Goal: Information Seeking & Learning: Check status

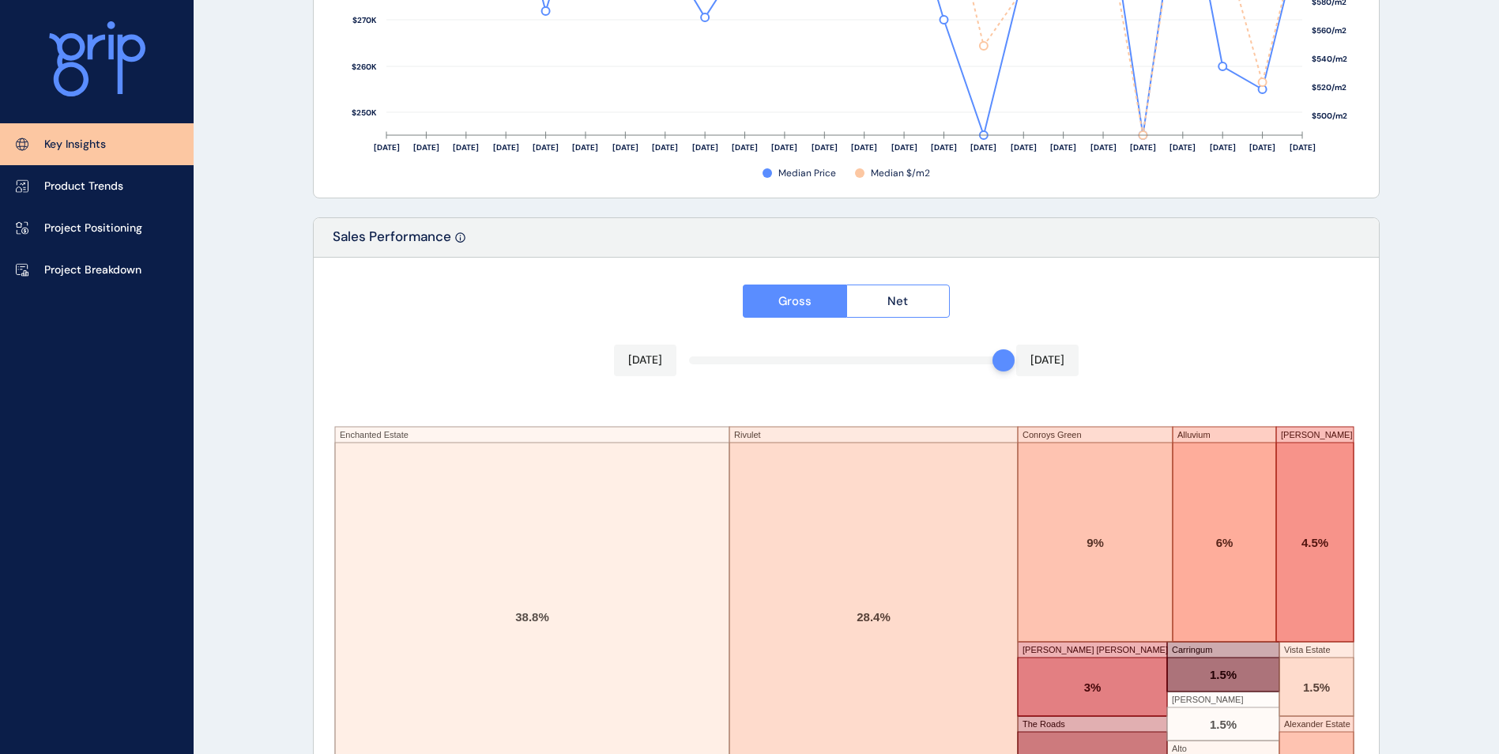
scroll to position [2574, 0]
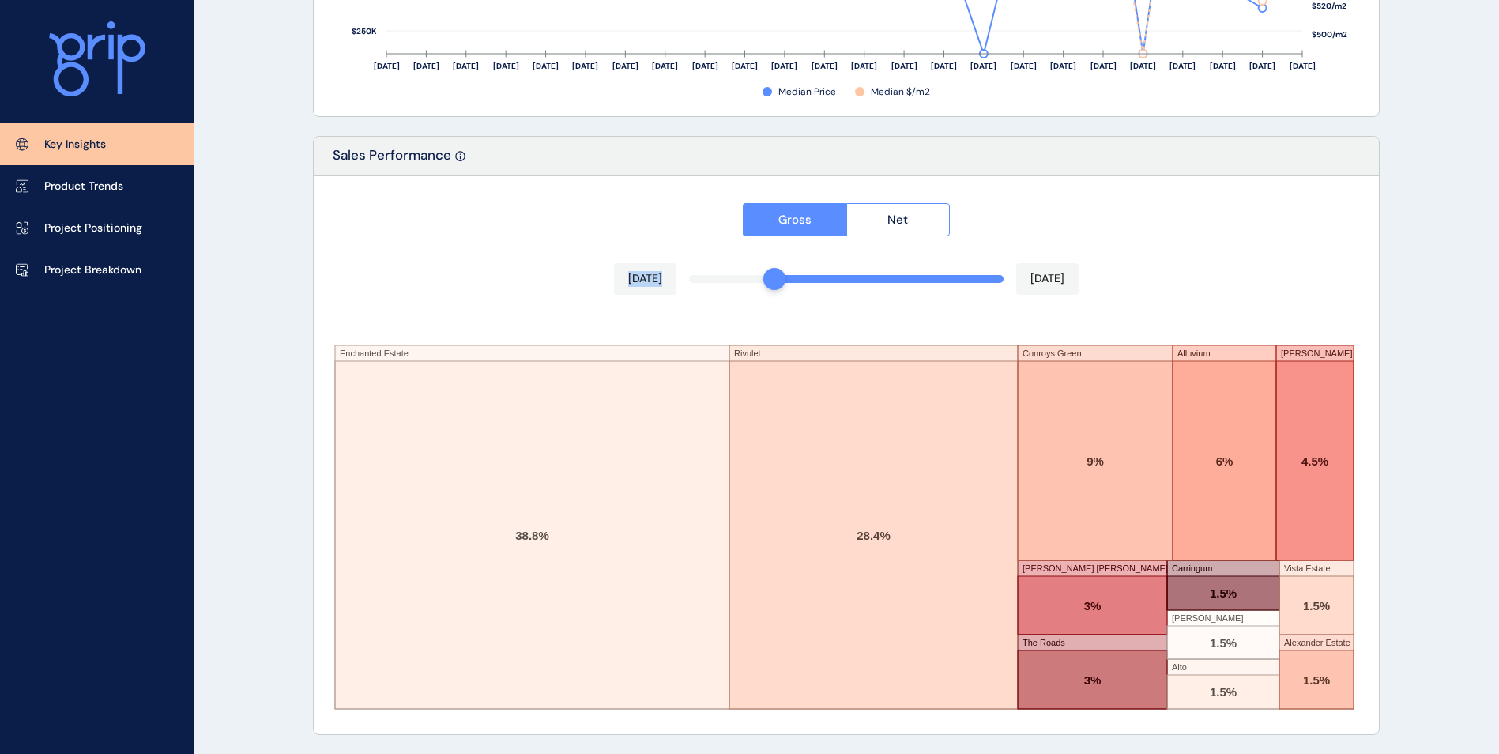
drag, startPoint x: 997, startPoint y: 277, endPoint x: 783, endPoint y: 277, distance: 213.4
click at [783, 277] on div "Gross Net [DATE] [DATE] Enchanted Estate Rivulet Conroys Green Alluvium [PERSON…" at bounding box center [846, 455] width 1065 height 558
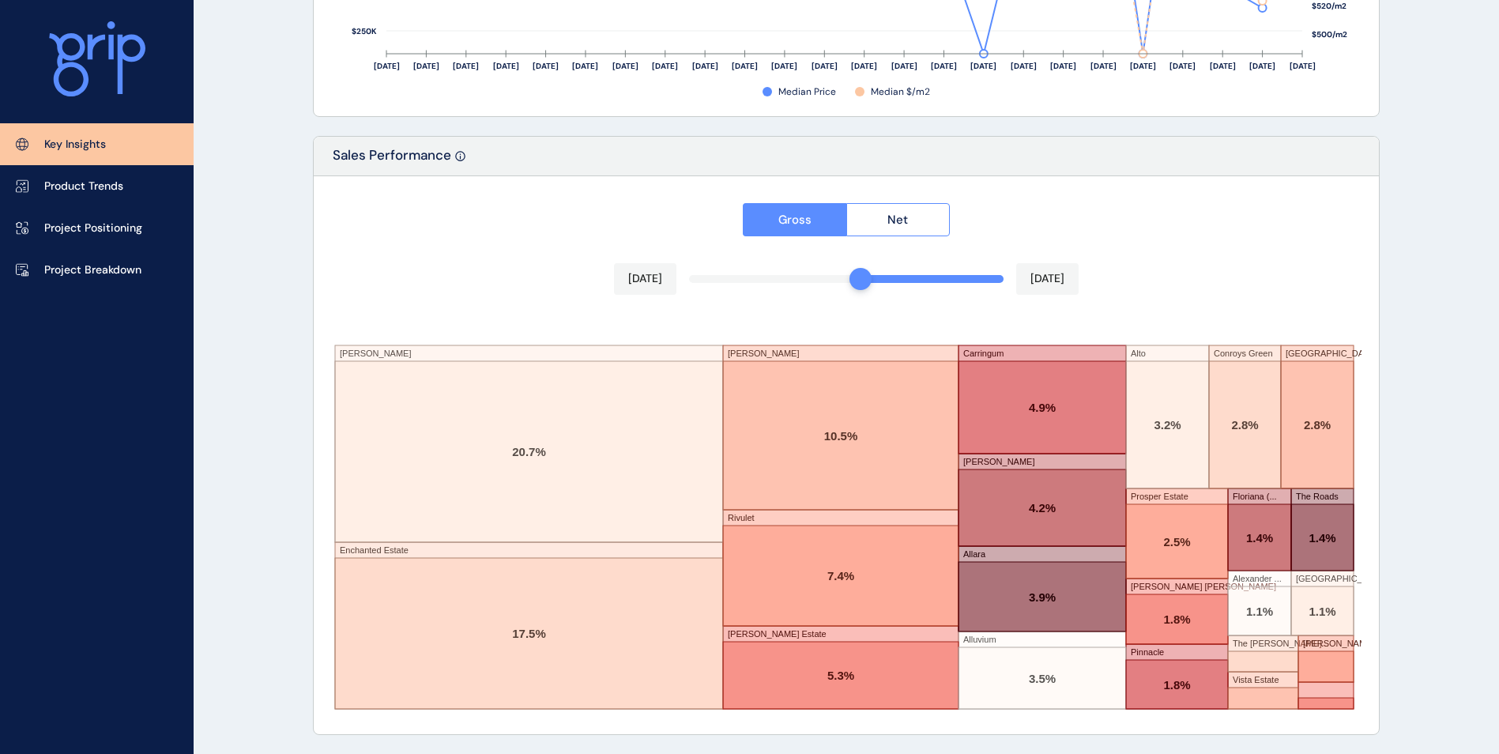
drag, startPoint x: 832, startPoint y: 280, endPoint x: 862, endPoint y: 280, distance: 29.2
click at [862, 280] on div "Gross Net [DATE] [DATE] [PERSON_NAME] Enchanted Estate [PERSON_NAME] Rivulet [P…" at bounding box center [846, 455] width 1065 height 558
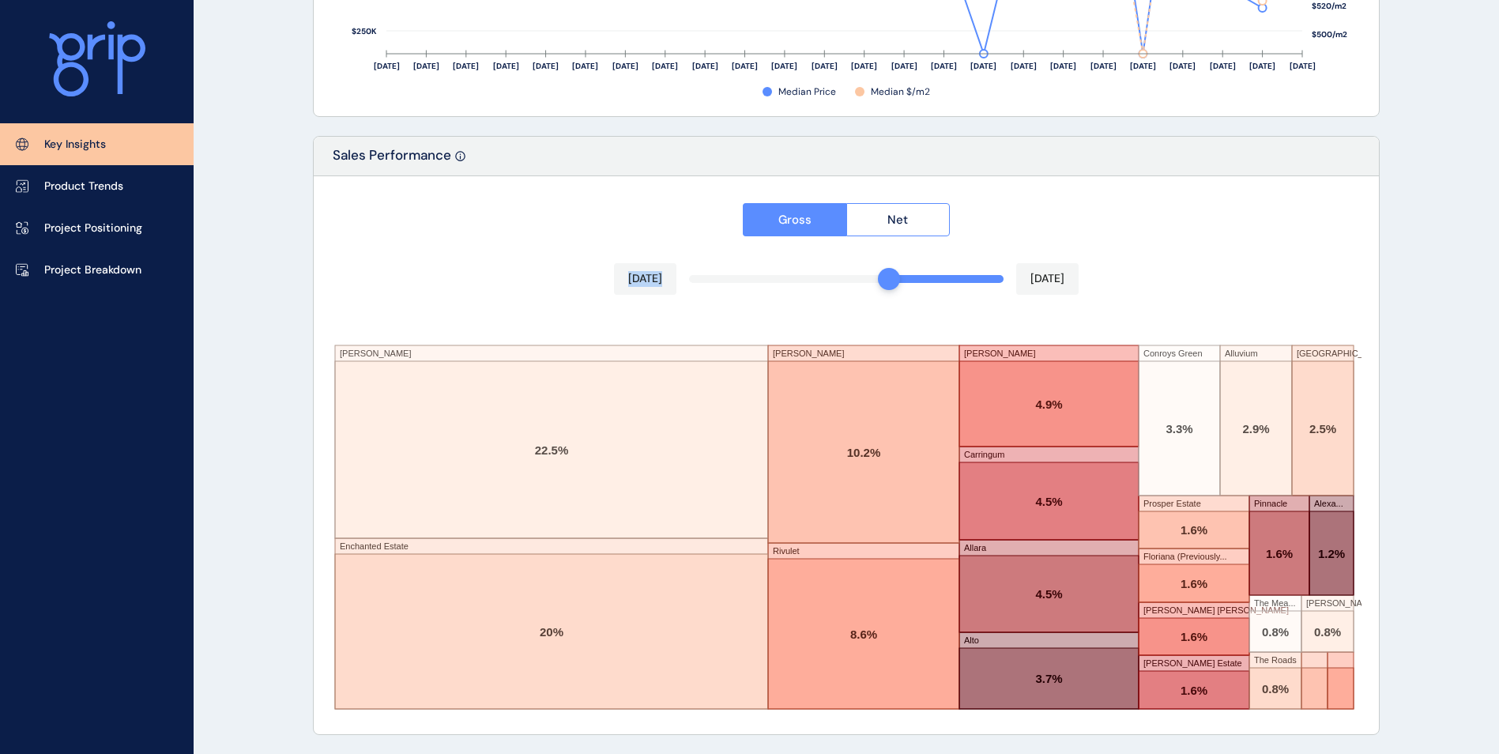
drag, startPoint x: 862, startPoint y: 279, endPoint x: 879, endPoint y: 282, distance: 16.9
click at [884, 282] on div "Gross Net [DATE] [DATE] [PERSON_NAME] Enchanted Estate [PERSON_NAME] Rivulet [P…" at bounding box center [846, 455] width 1065 height 558
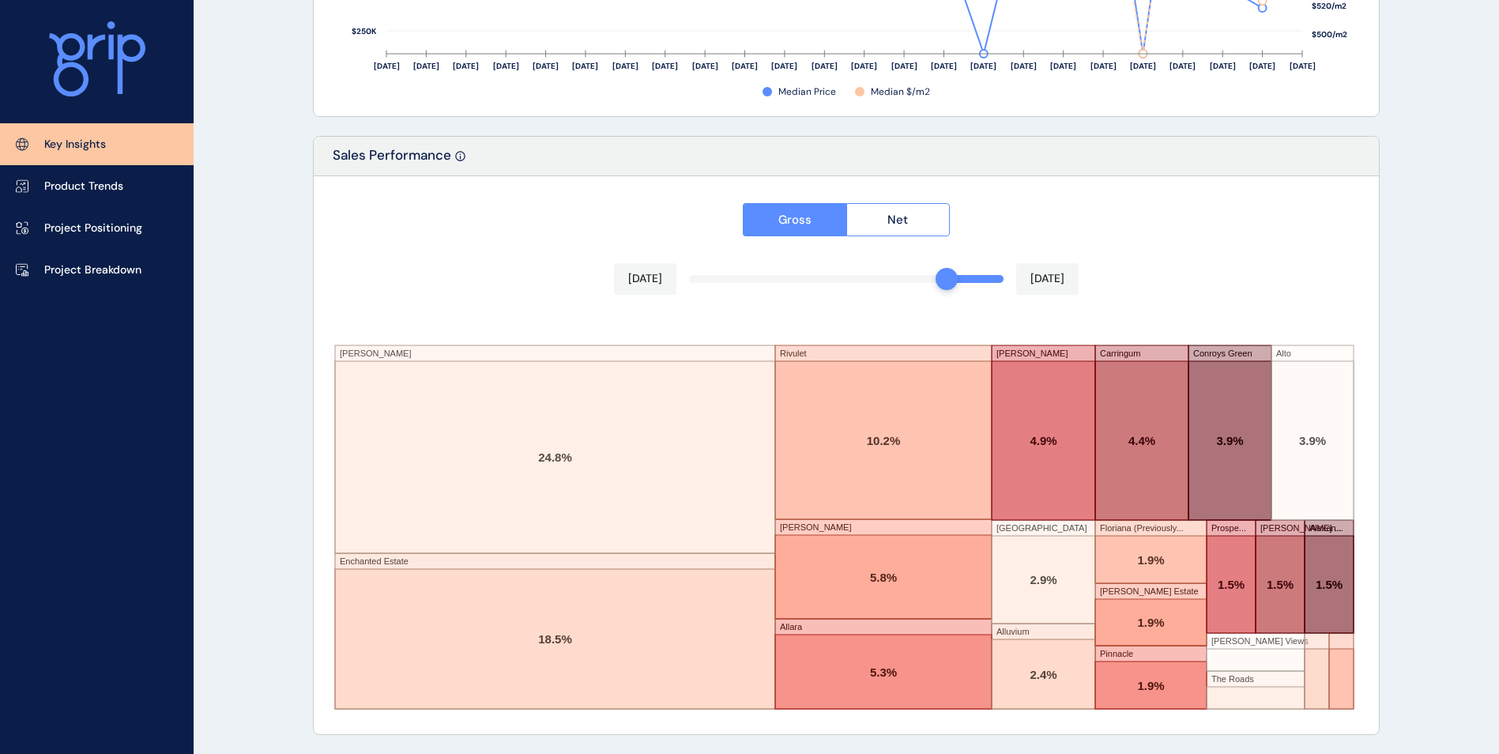
click at [942, 282] on div "Gross Net [DATE] [DATE] [PERSON_NAME] Enchanted Estate Rivulet [PERSON_NAME] [P…" at bounding box center [846, 455] width 1065 height 558
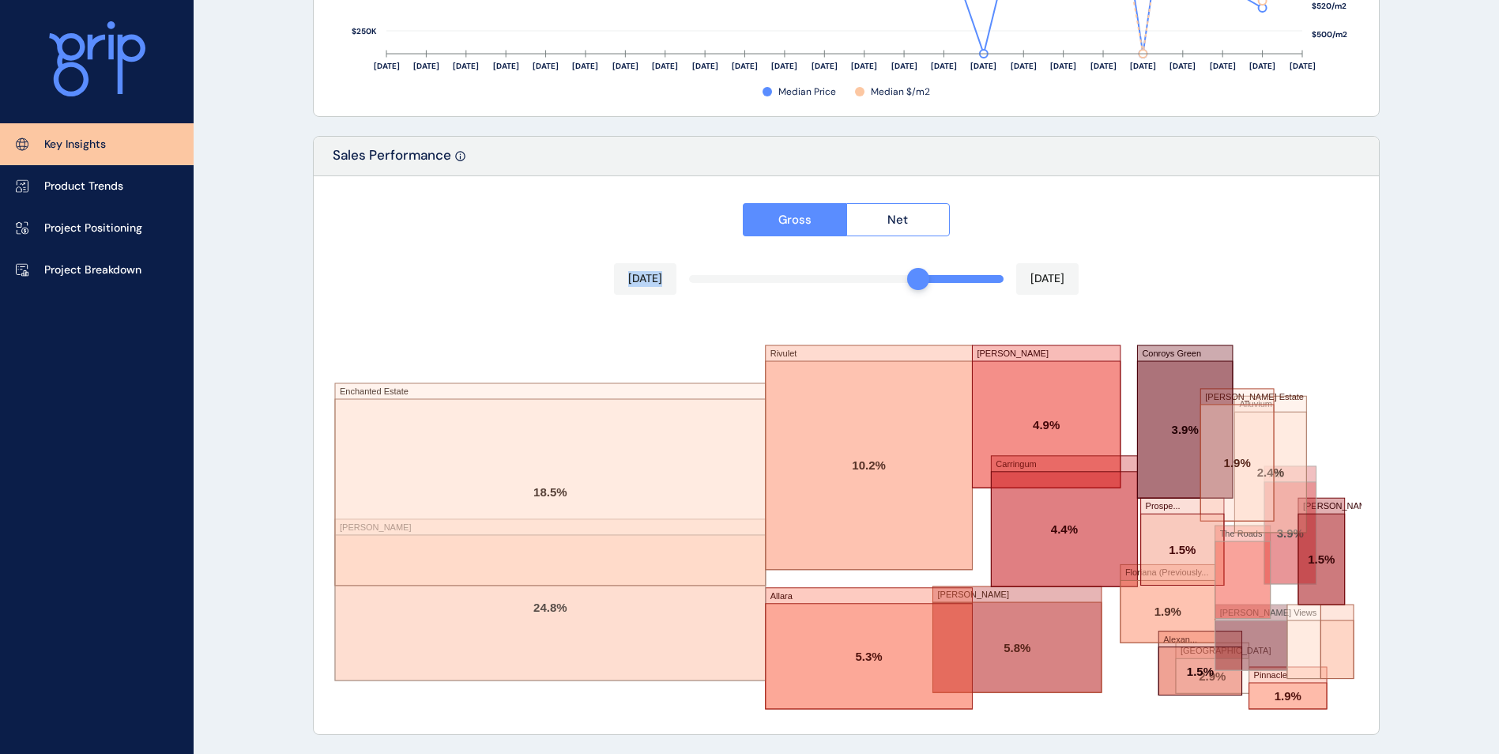
drag, startPoint x: 942, startPoint y: 282, endPoint x: 928, endPoint y: 280, distance: 14.4
click at [922, 279] on div at bounding box center [918, 279] width 22 height 22
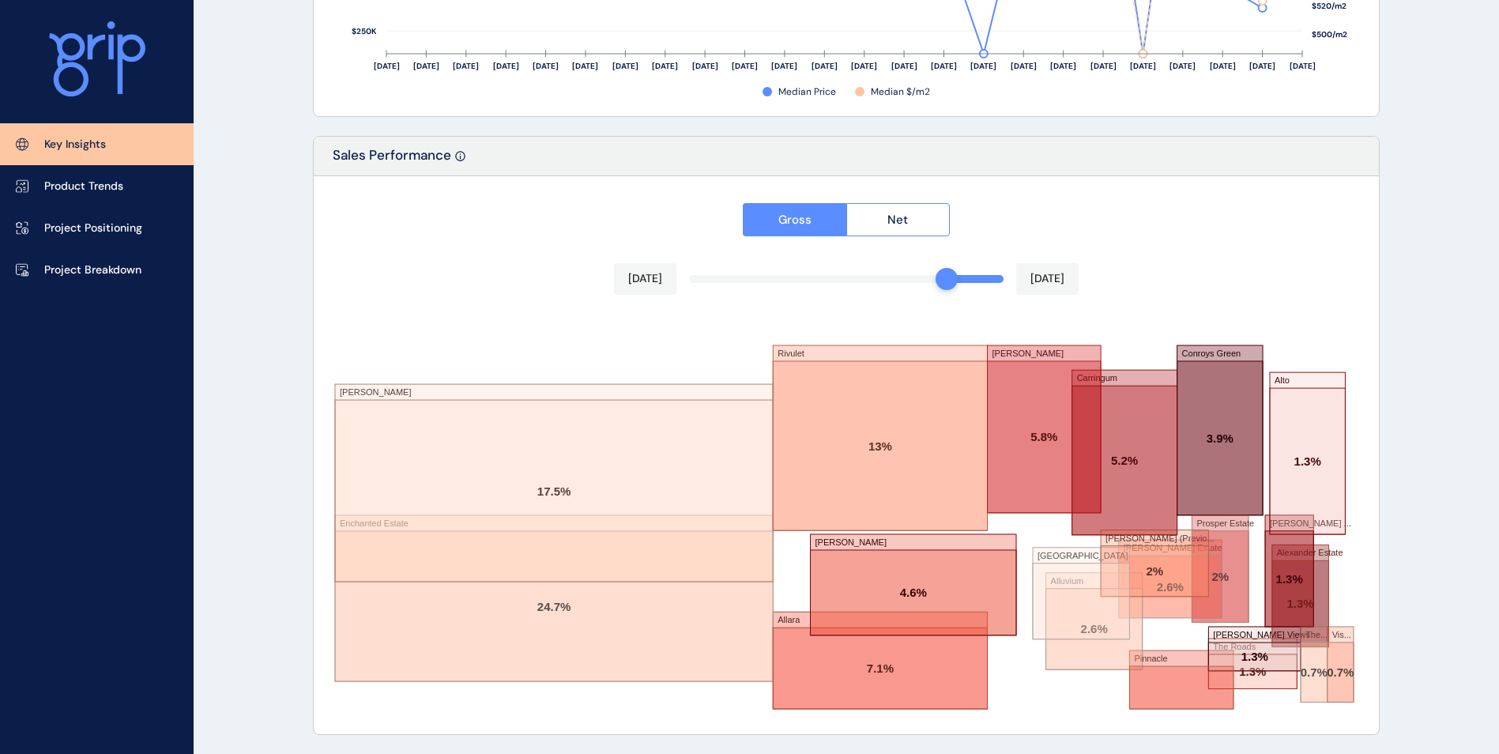
drag, startPoint x: 913, startPoint y: 281, endPoint x: 930, endPoint y: 283, distance: 16.8
click at [930, 283] on div "[DATE] [DATE]" at bounding box center [846, 279] width 465 height 32
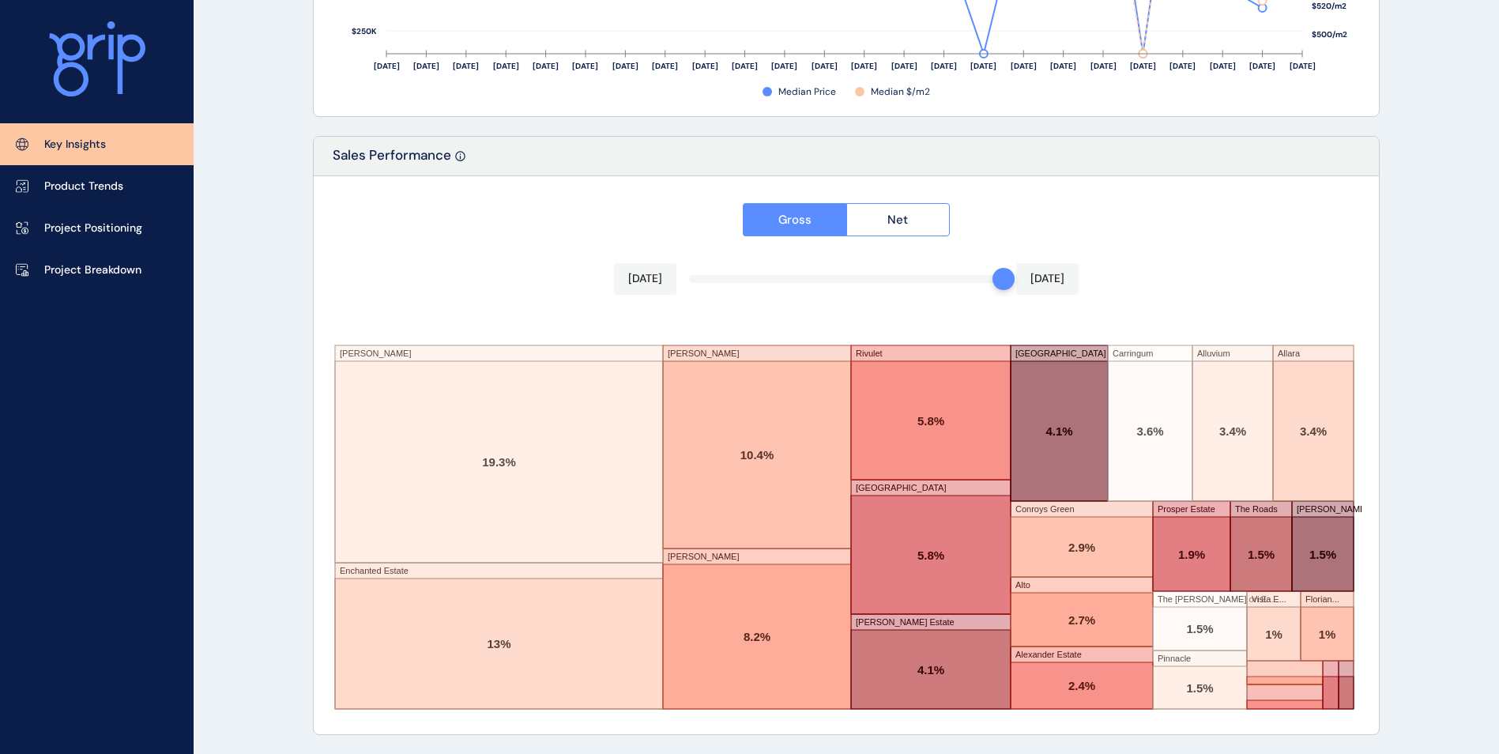
drag, startPoint x: 698, startPoint y: 280, endPoint x: 1050, endPoint y: 284, distance: 351.8
click at [1049, 284] on div at bounding box center [846, 455] width 1065 height 558
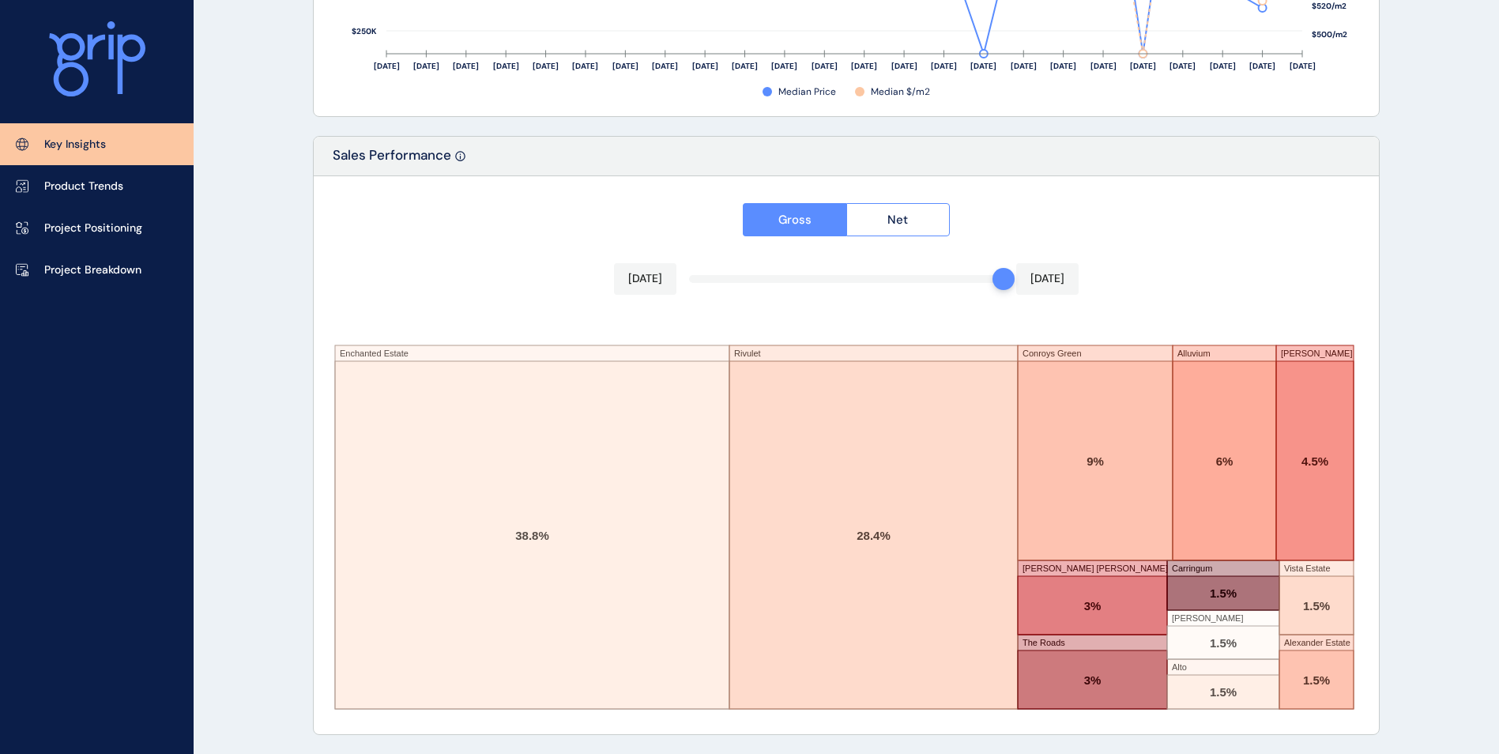
drag, startPoint x: 270, startPoint y: 276, endPoint x: 273, endPoint y: 290, distance: 14.4
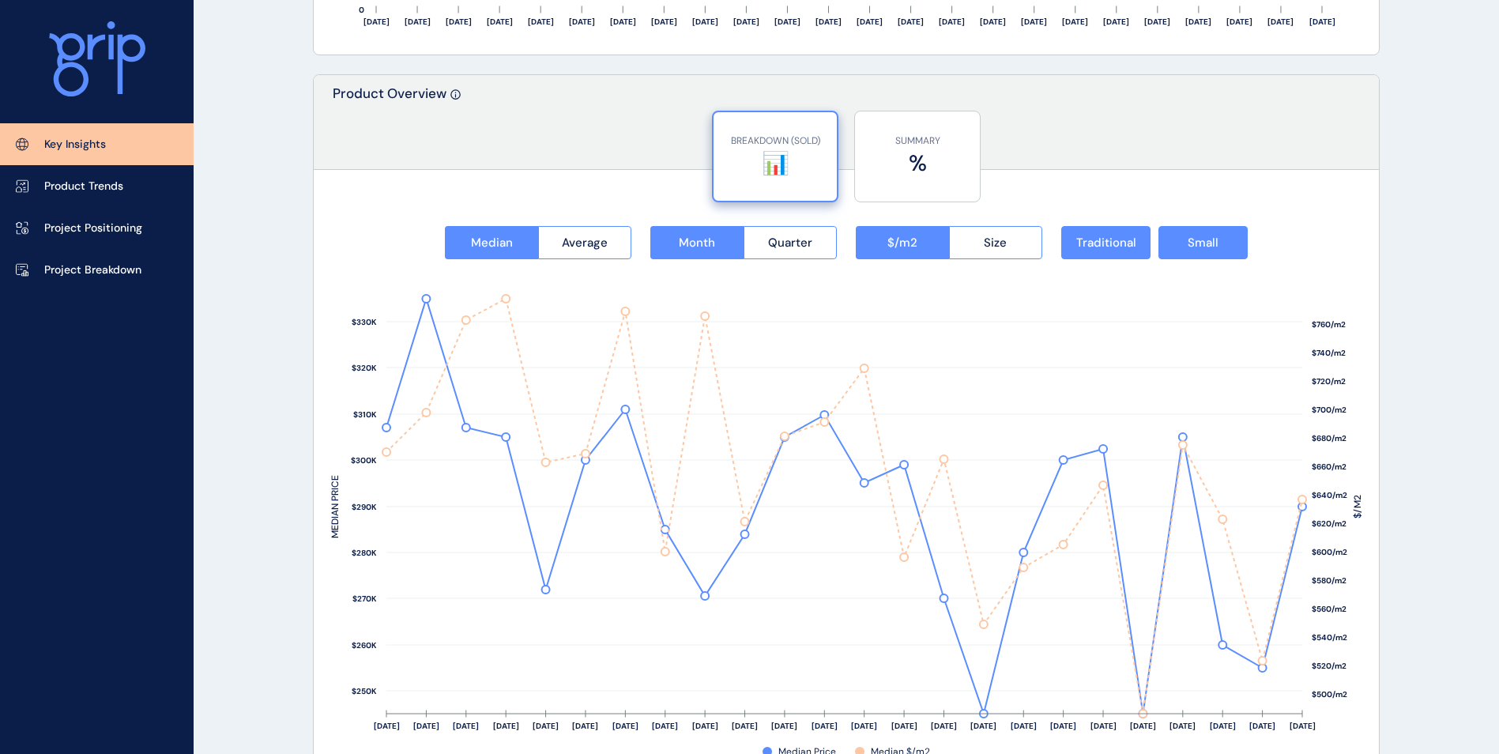
scroll to position [1941, 0]
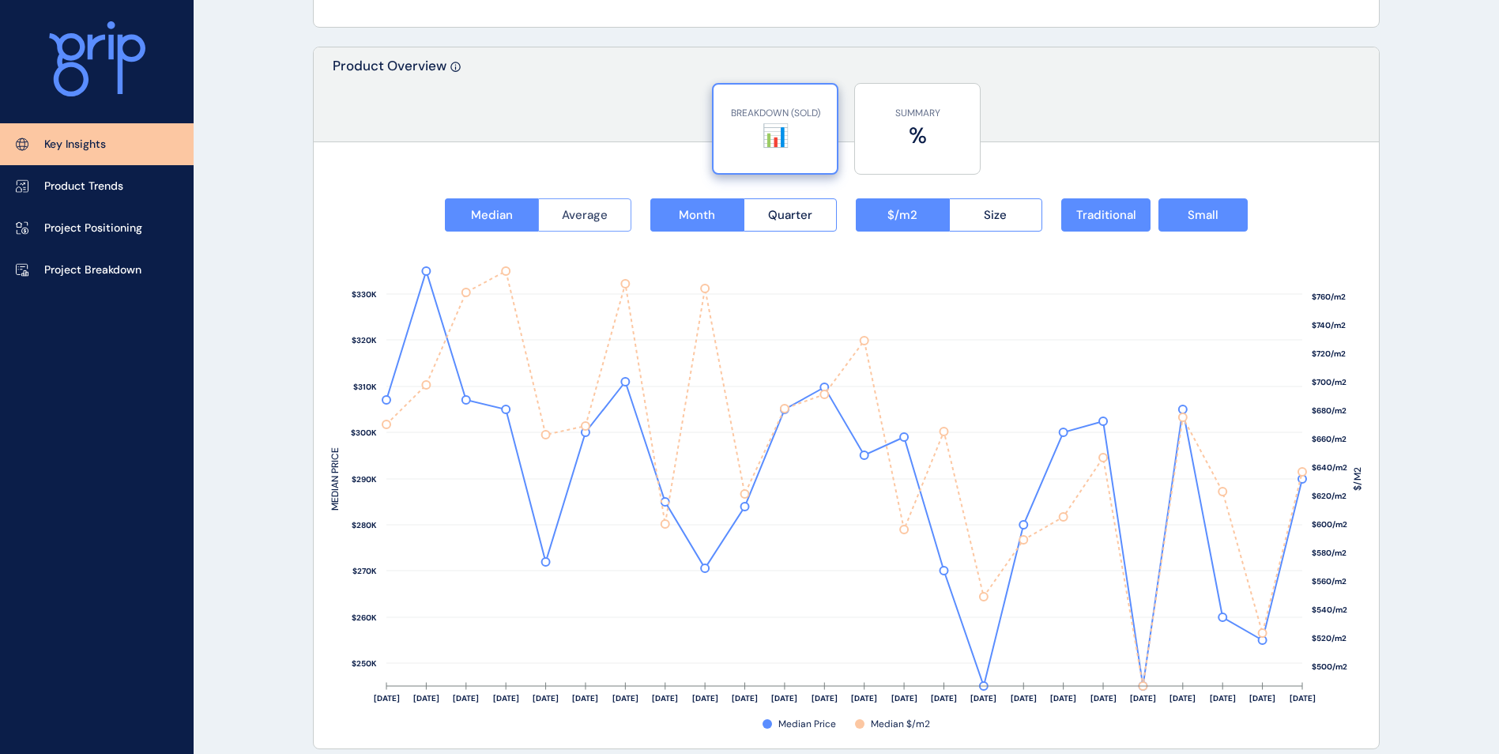
click at [569, 217] on span "Average" at bounding box center [585, 215] width 46 height 16
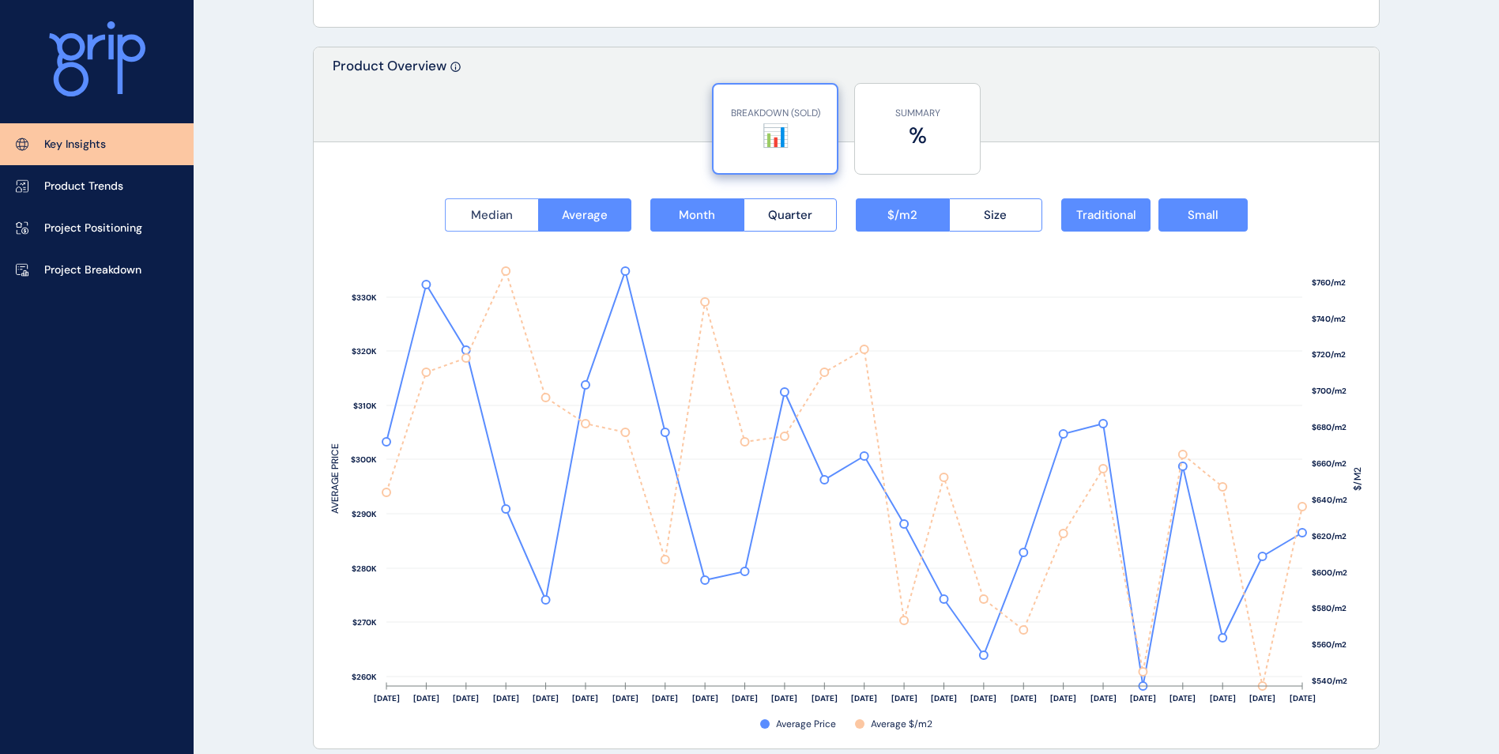
click at [499, 213] on span "Median" at bounding box center [492, 215] width 42 height 16
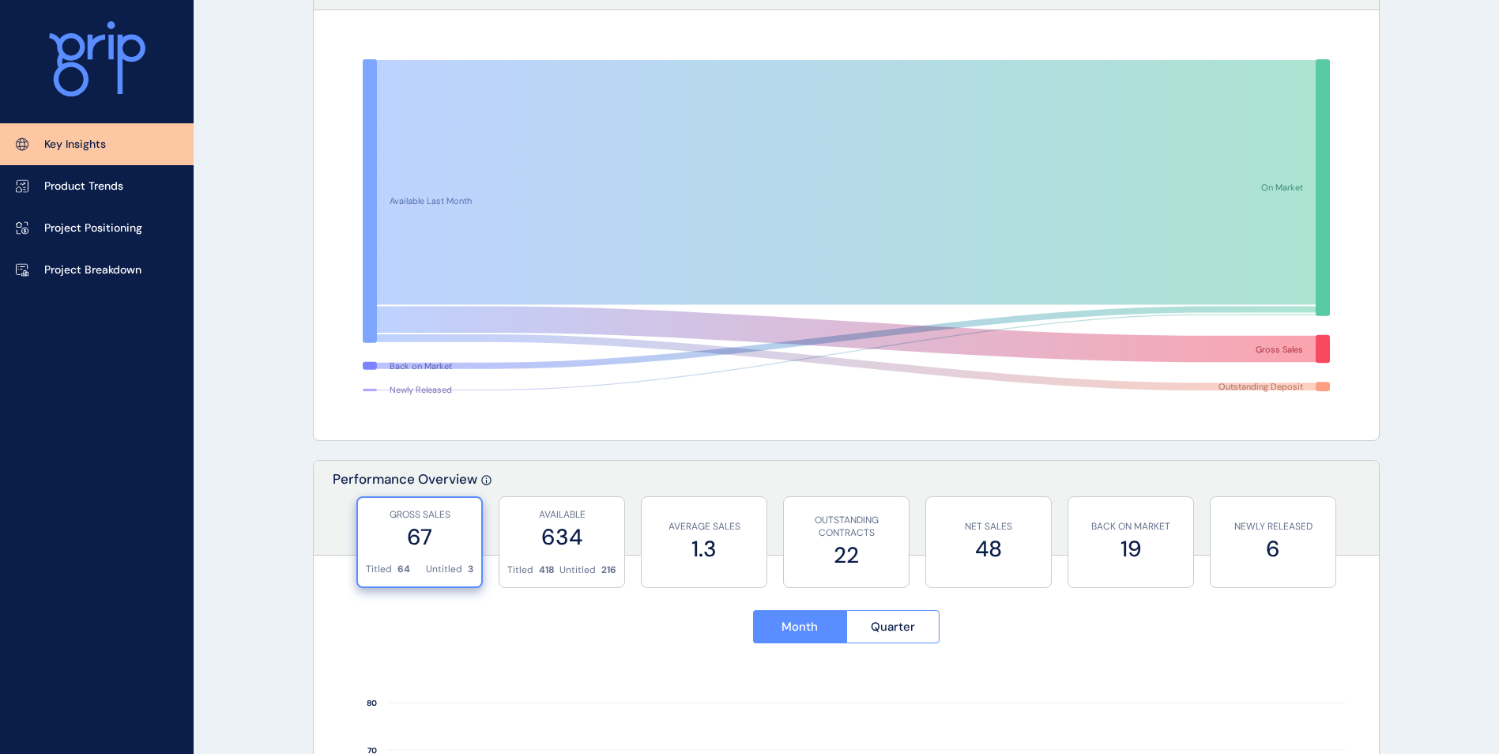
scroll to position [0, 0]
